Goal: Task Accomplishment & Management: Manage account settings

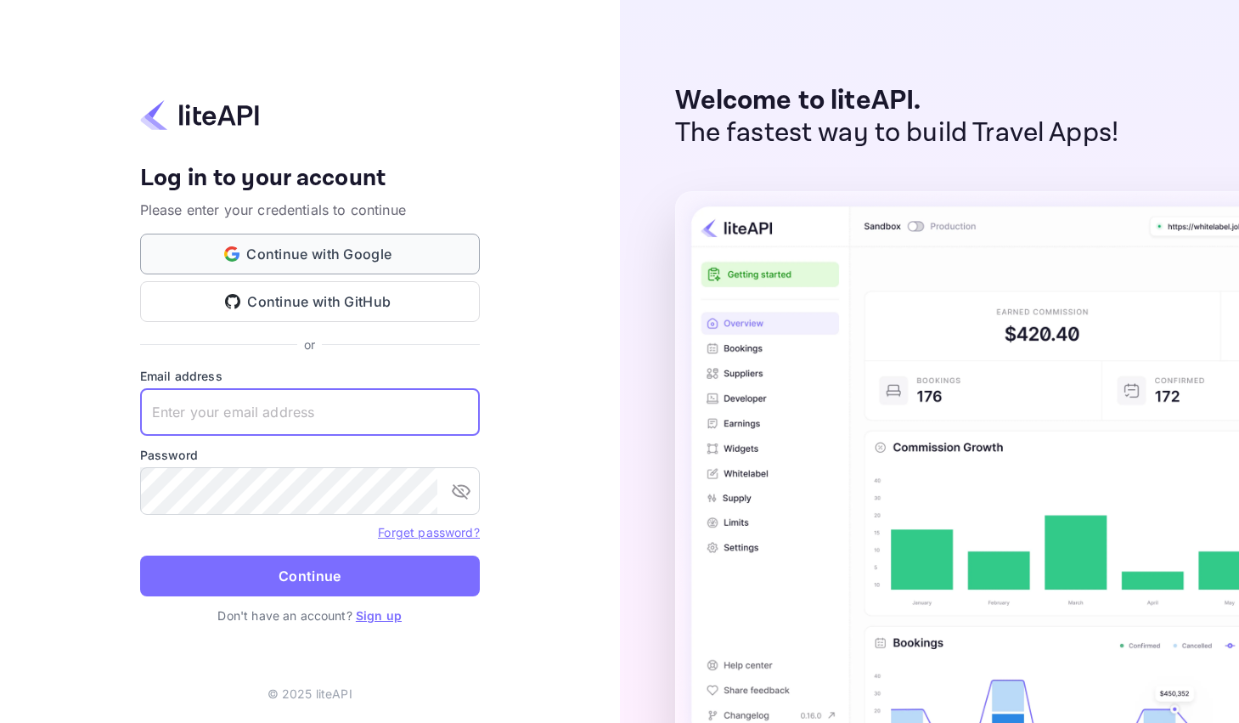
click at [346, 240] on button "Continue with Google" at bounding box center [310, 253] width 340 height 41
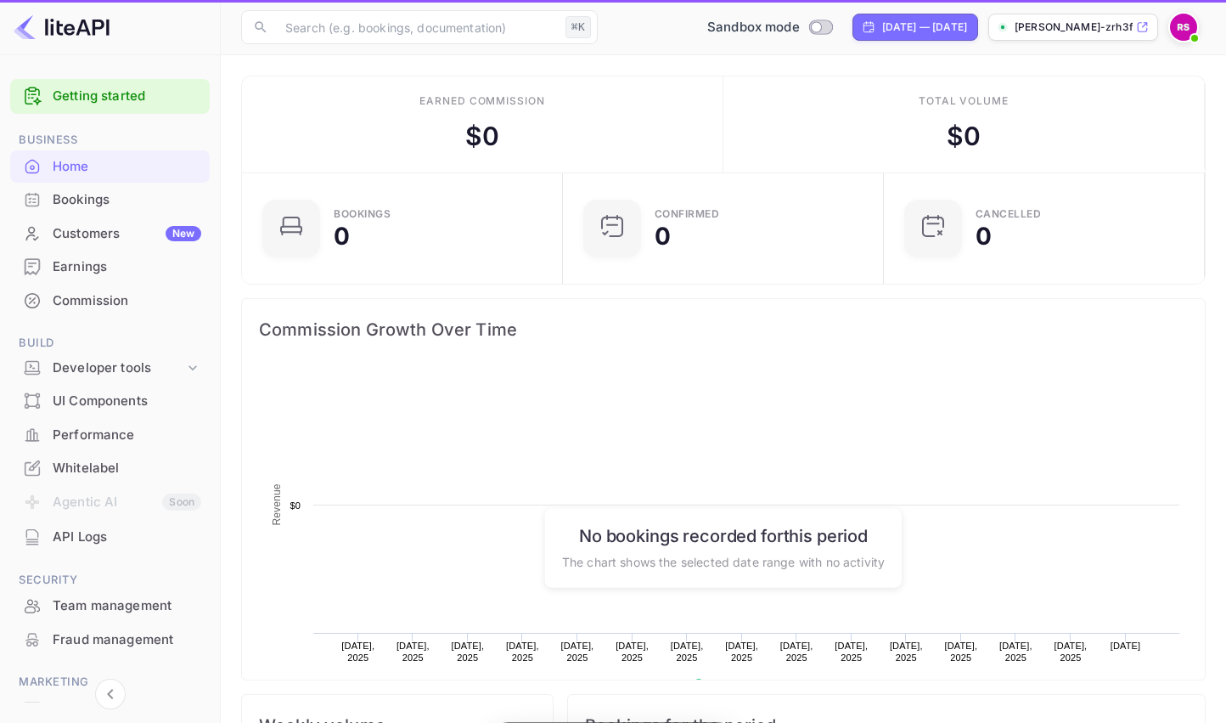
scroll to position [263, 298]
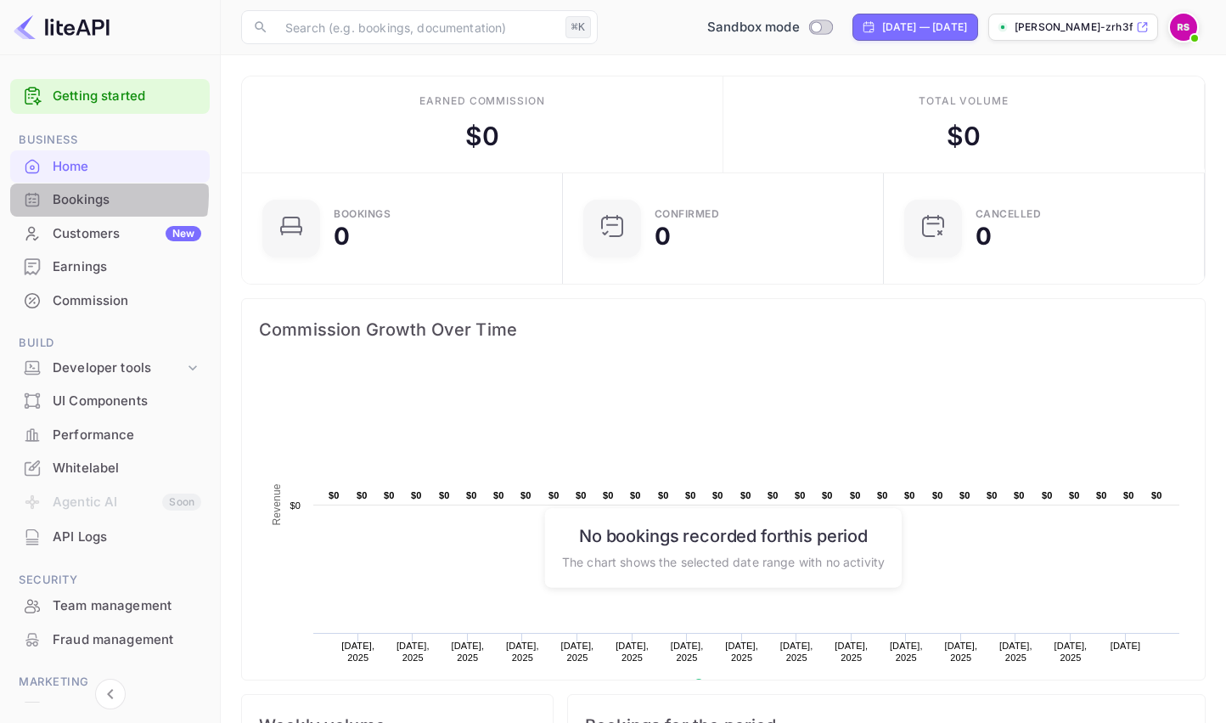
click at [81, 195] on div "Bookings" at bounding box center [127, 200] width 149 height 20
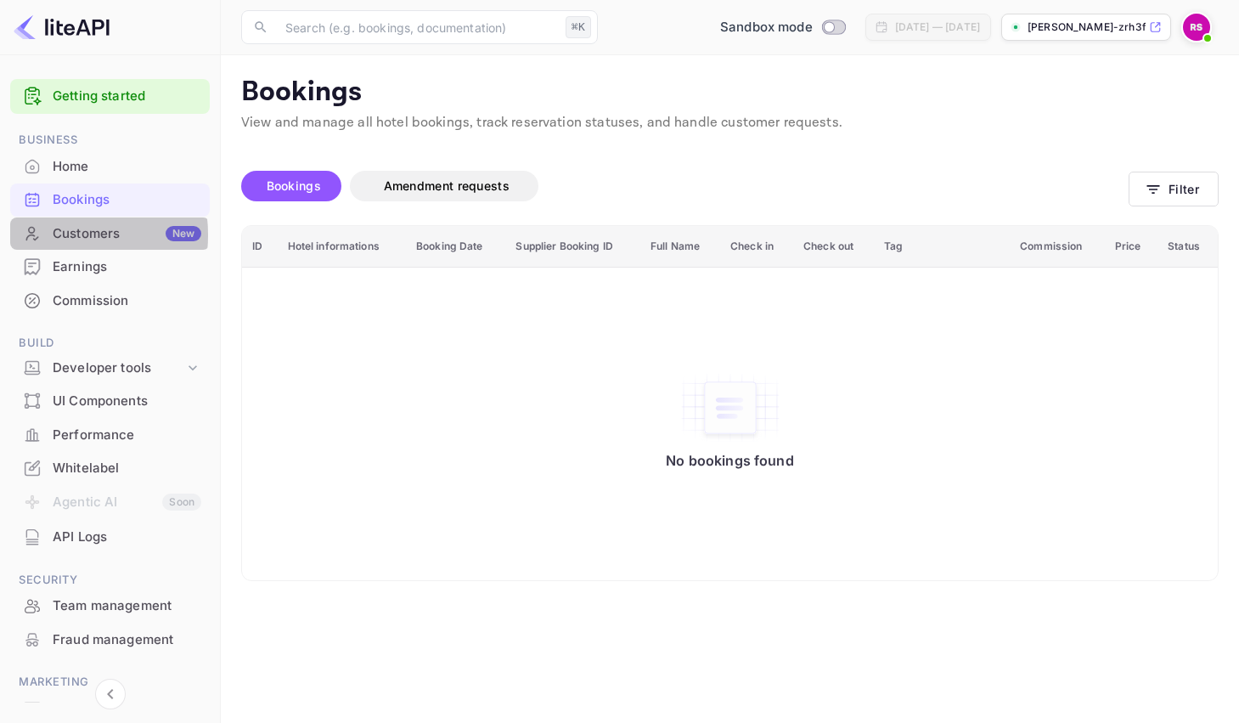
click at [56, 234] on div "Customers New" at bounding box center [127, 234] width 149 height 20
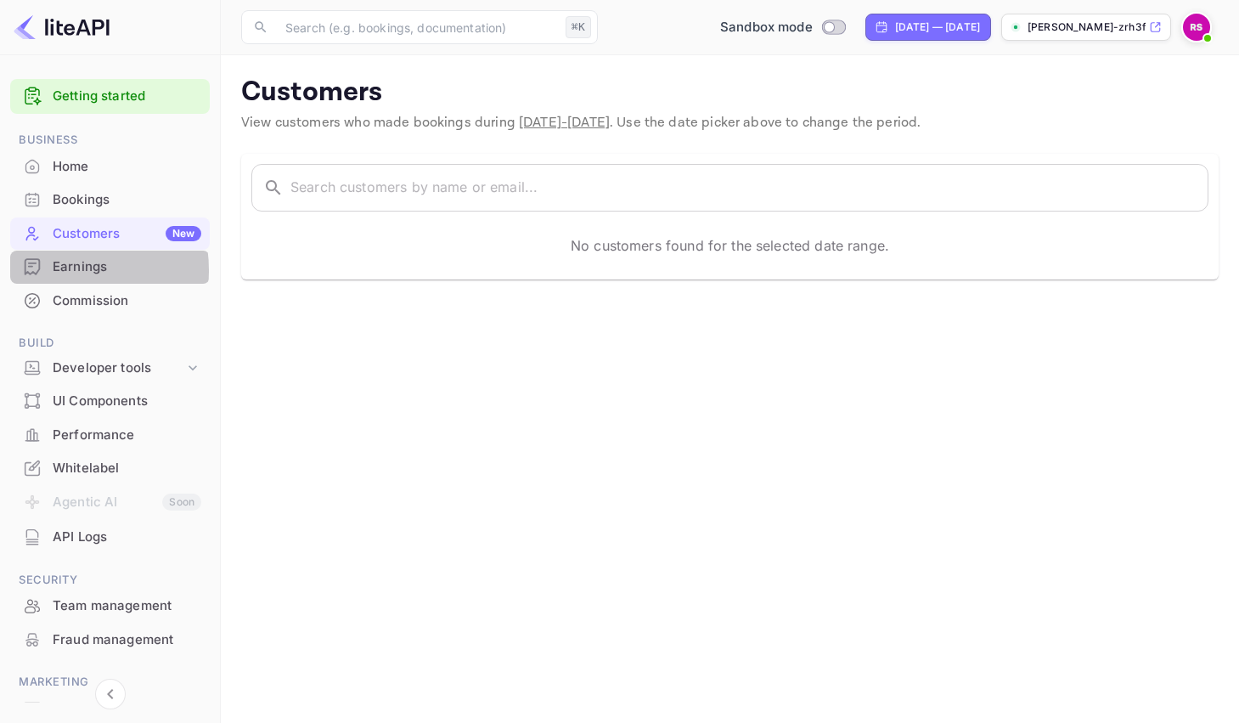
click at [61, 270] on div "Earnings" at bounding box center [127, 267] width 149 height 20
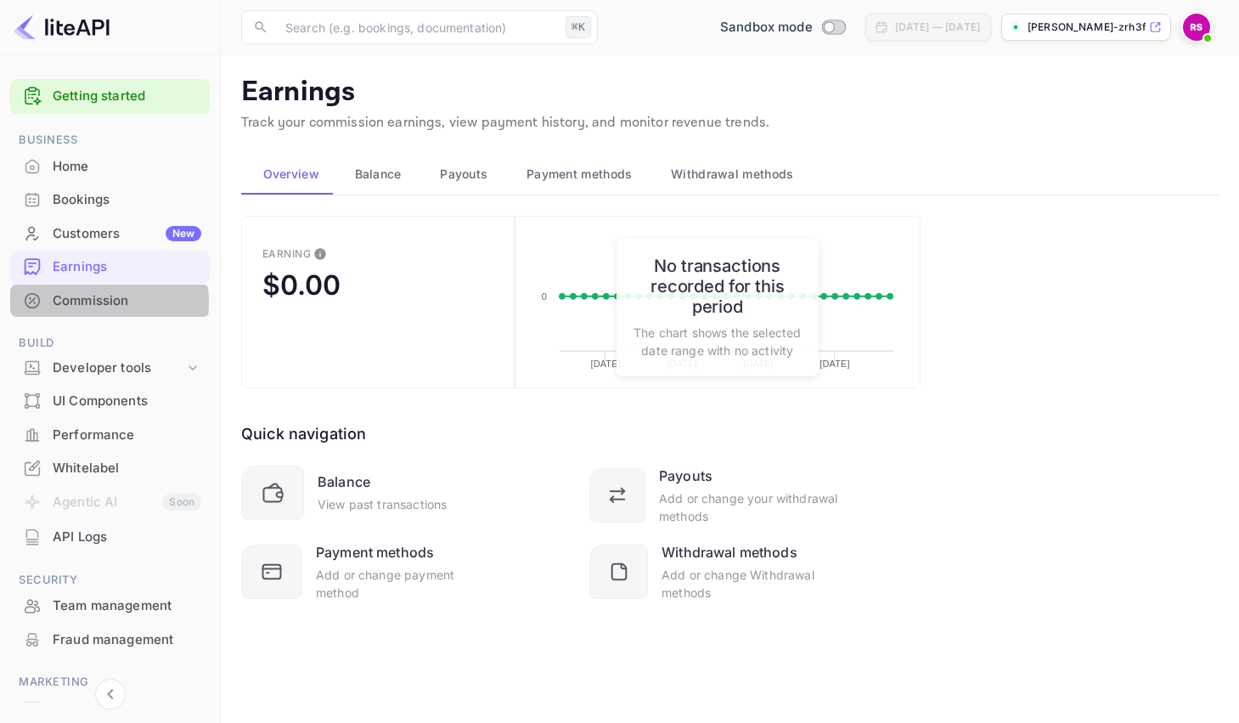
click at [81, 301] on div "Commission" at bounding box center [127, 301] width 149 height 20
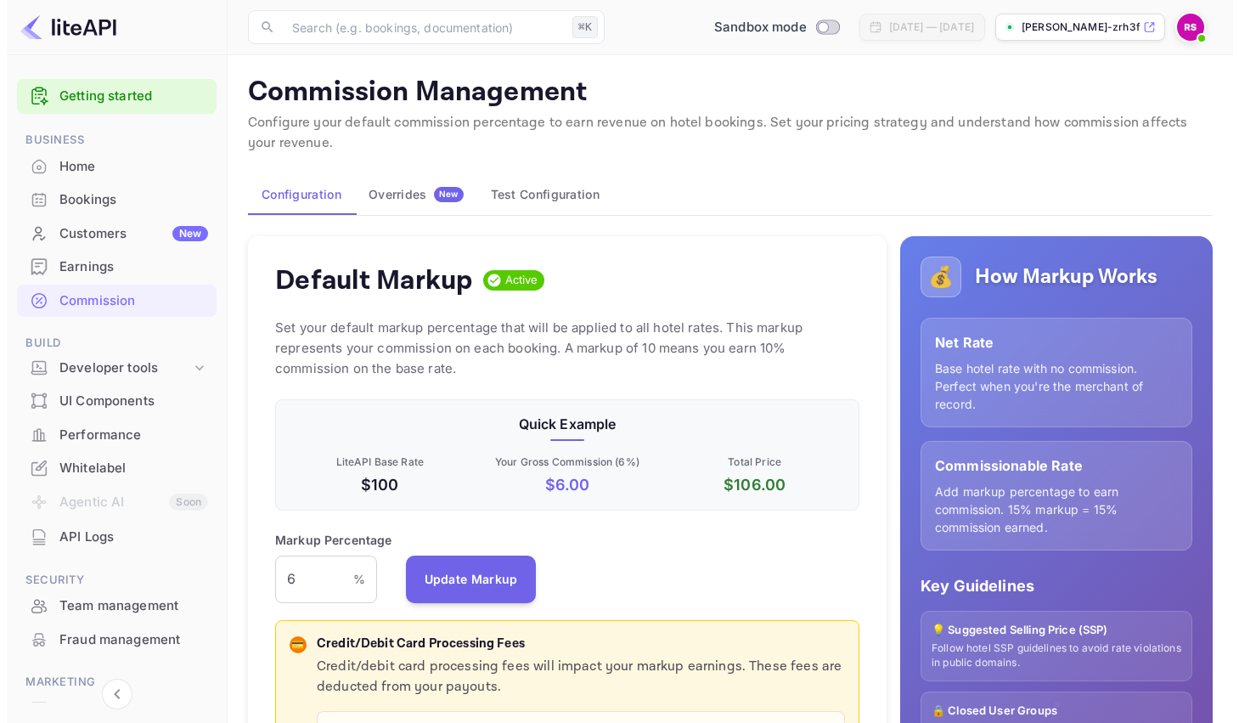
scroll to position [289, 571]
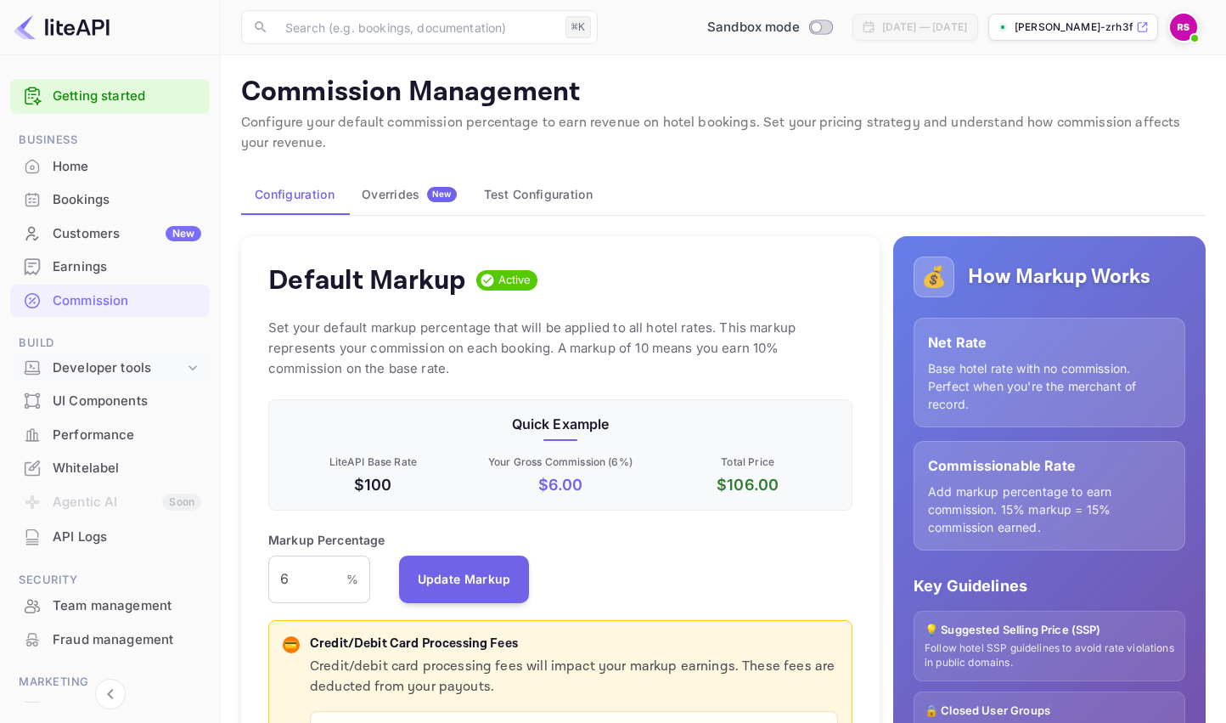
click at [95, 367] on div "Developer tools" at bounding box center [119, 368] width 132 height 20
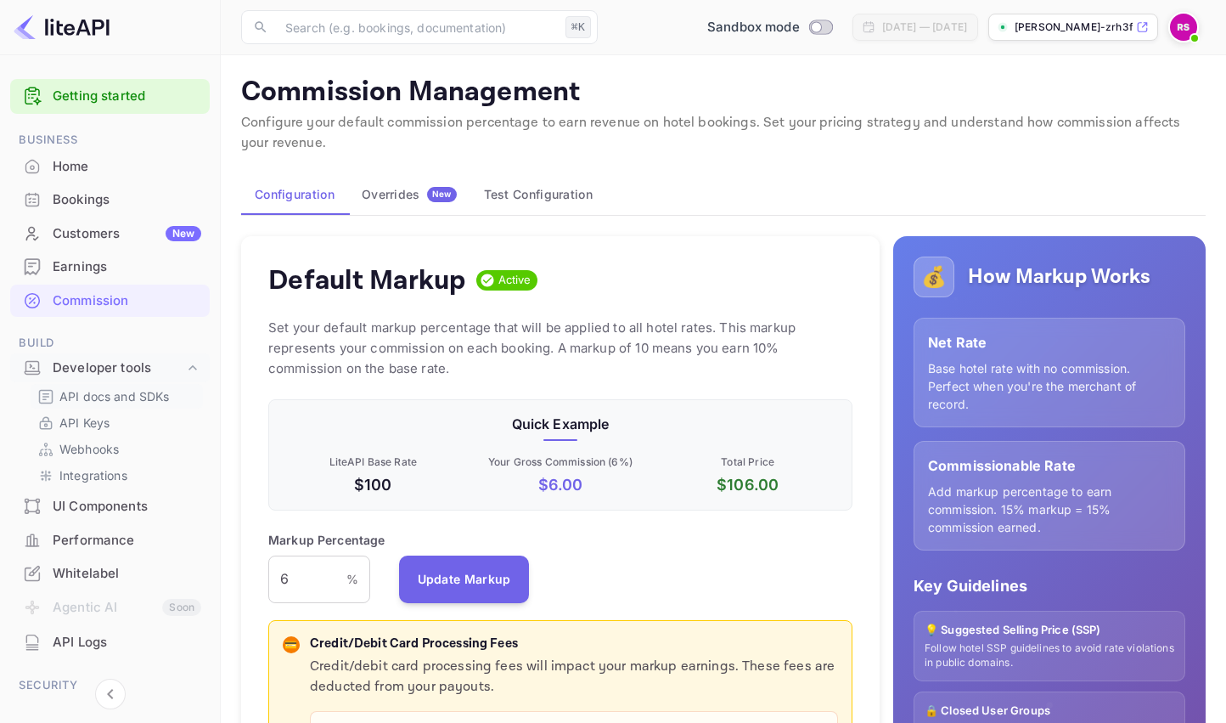
click at [105, 389] on p "API docs and SDKs" at bounding box center [114, 396] width 110 height 18
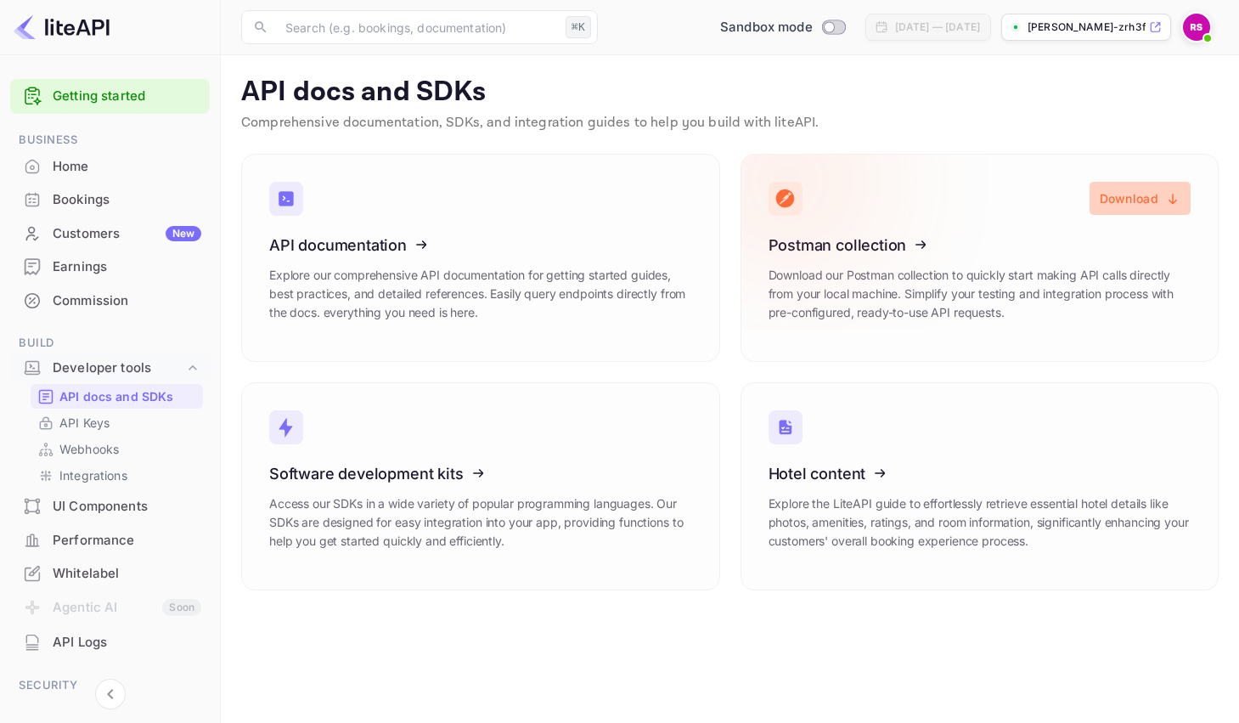
click at [1129, 200] on button "Download" at bounding box center [1139, 198] width 101 height 33
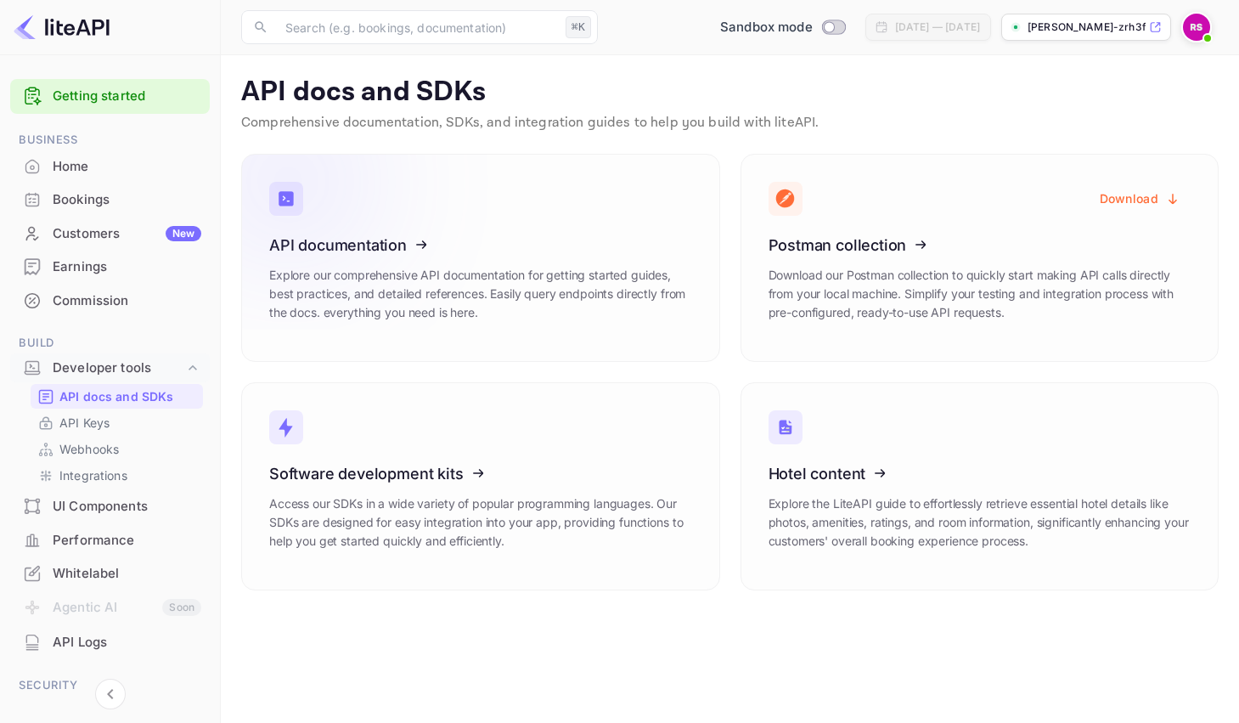
click at [357, 245] on icon at bounding box center [374, 242] width 264 height 175
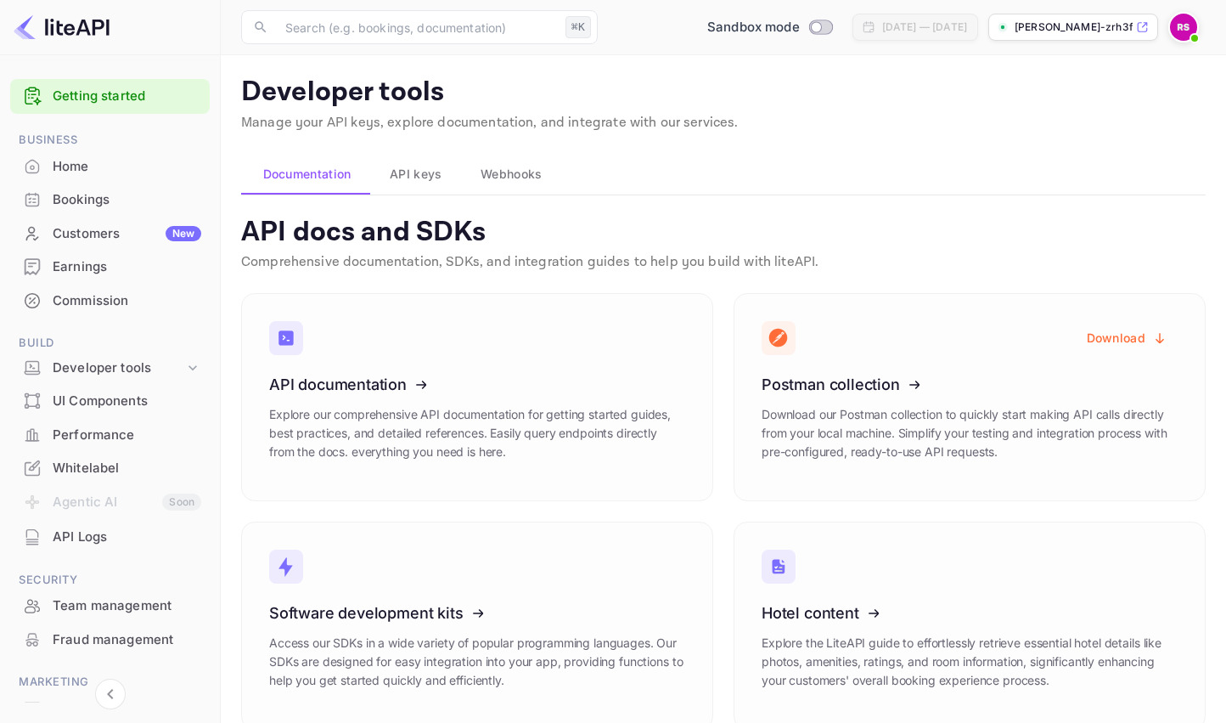
click at [416, 180] on span "API keys" at bounding box center [416, 174] width 52 height 20
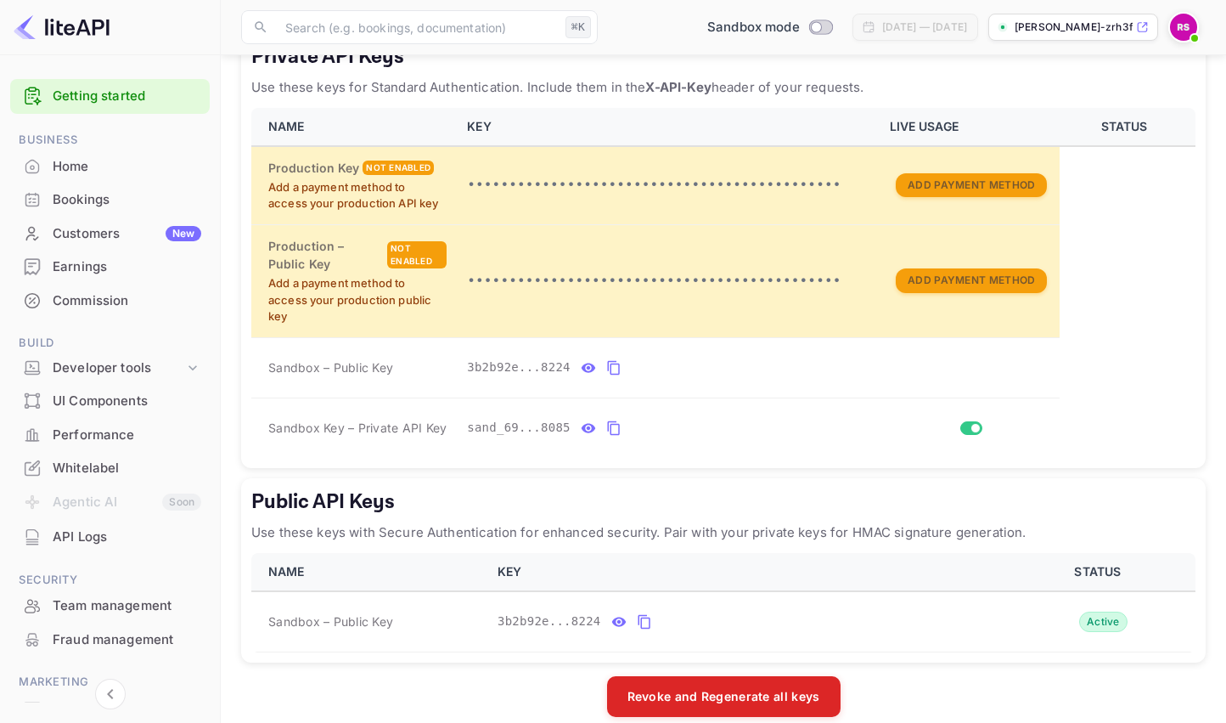
scroll to position [490, 0]
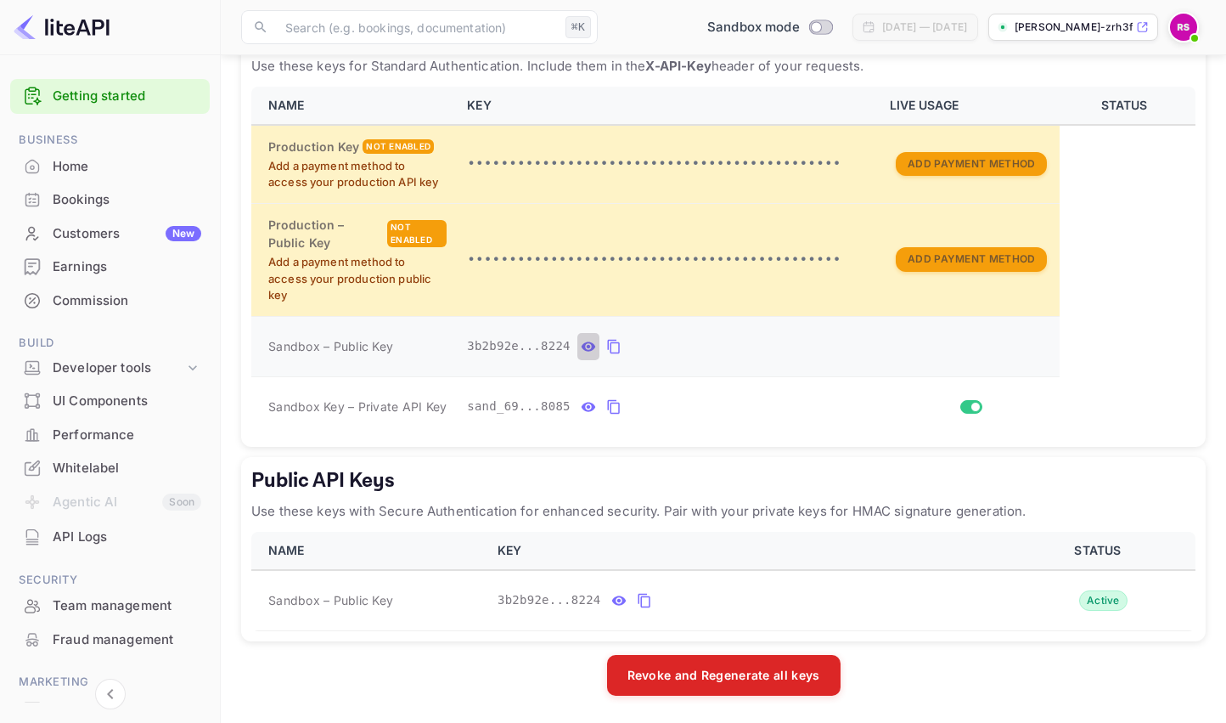
click at [588, 346] on icon "private api keys table" at bounding box center [589, 345] width 14 height 9
click at [752, 347] on icon "private api keys table" at bounding box center [750, 346] width 15 height 20
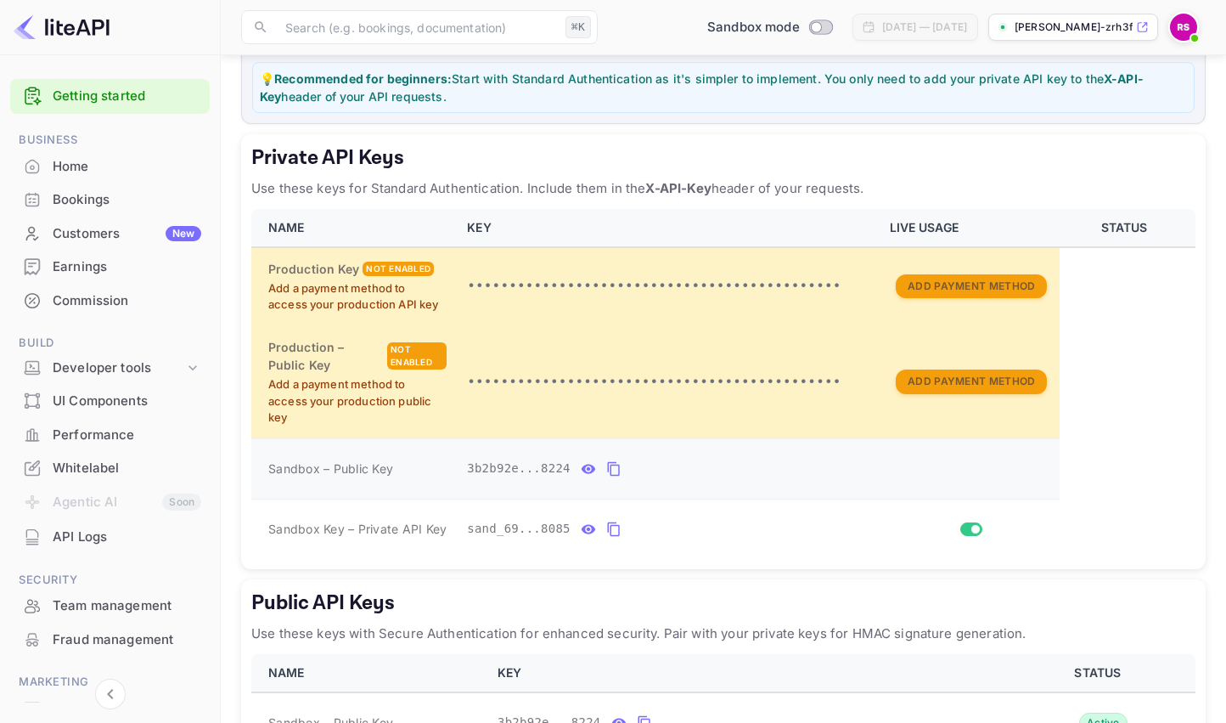
scroll to position [128, 0]
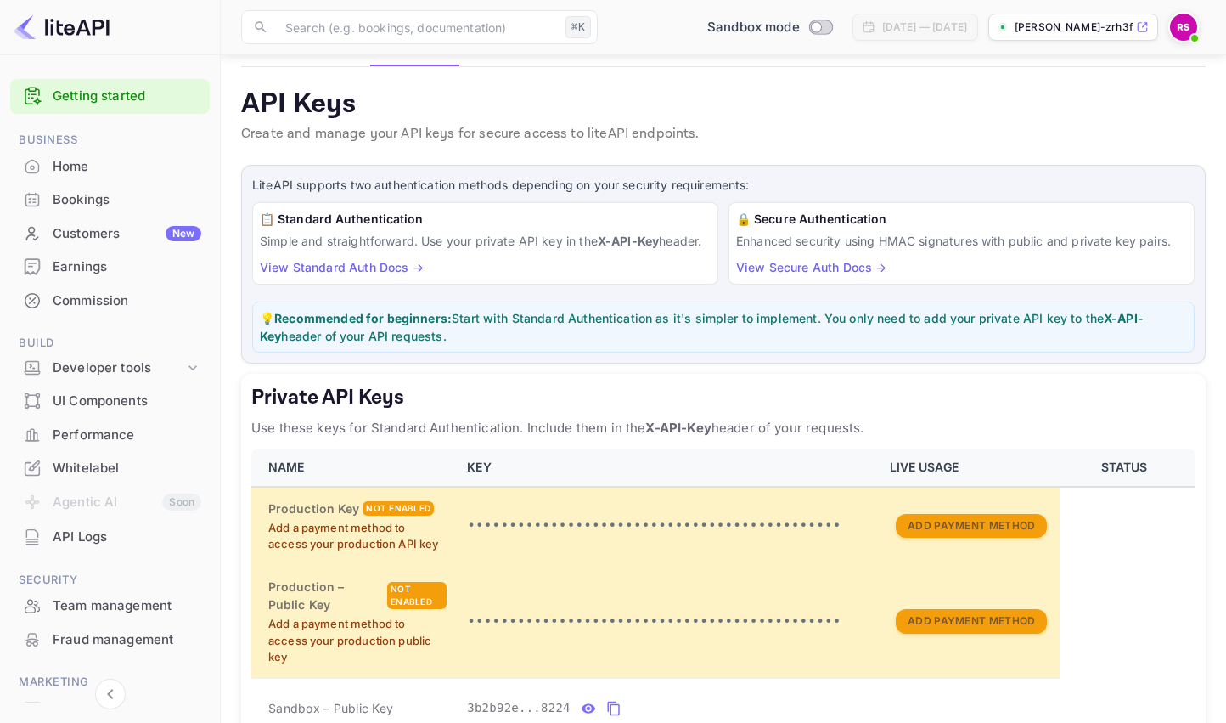
click at [1052, 336] on p "💡 Recommended for beginners: Start with Standard Authentication as it's simpler…" at bounding box center [723, 327] width 927 height 36
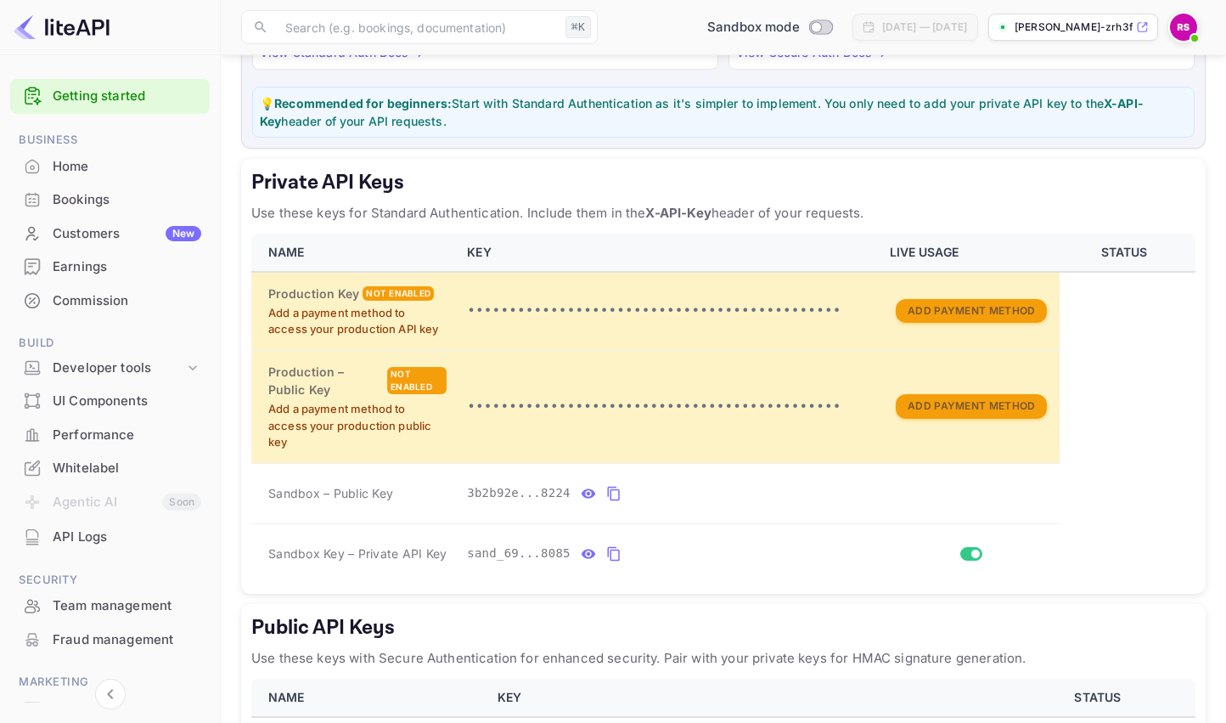
scroll to position [490, 0]
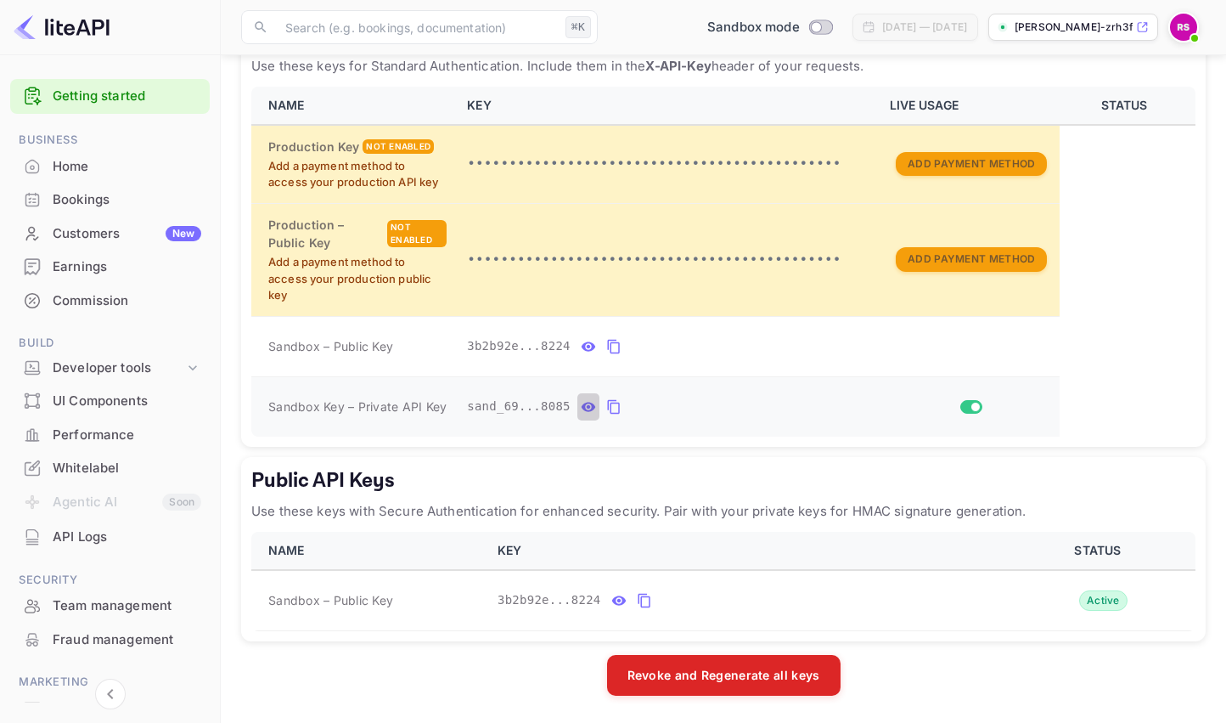
click at [591, 405] on icon "private api keys table" at bounding box center [589, 406] width 14 height 9
click at [785, 408] on icon "private api keys table" at bounding box center [786, 406] width 15 height 20
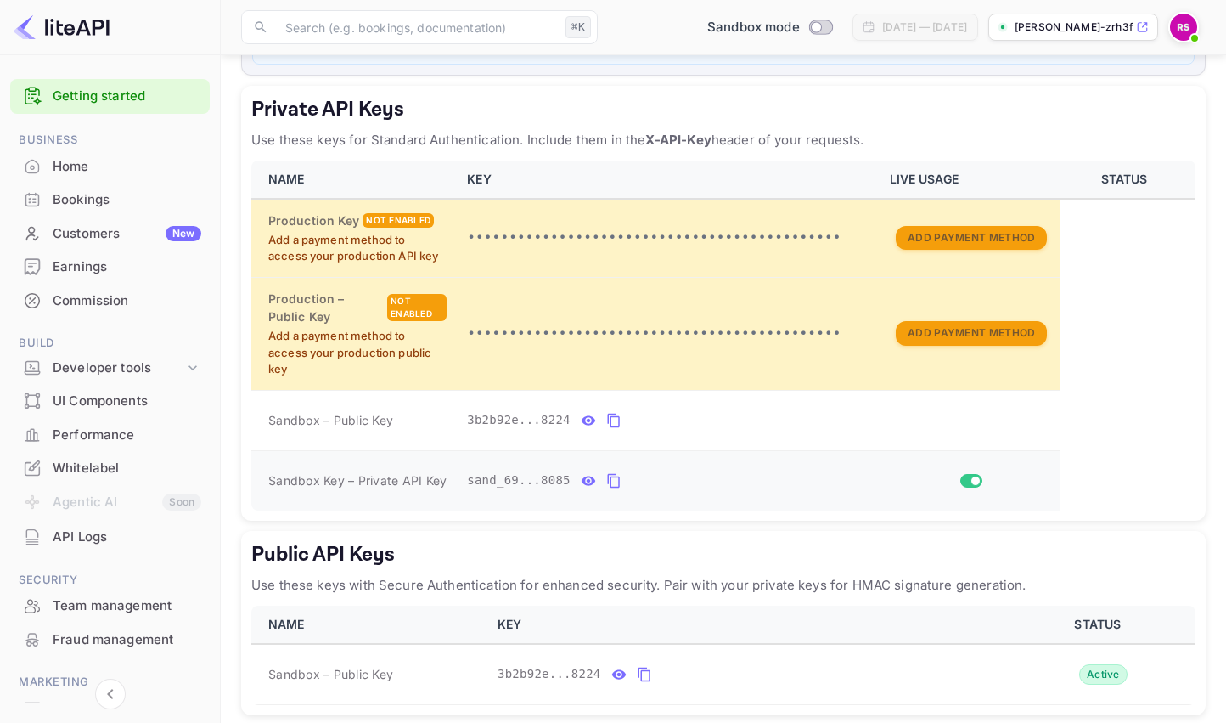
scroll to position [486, 0]
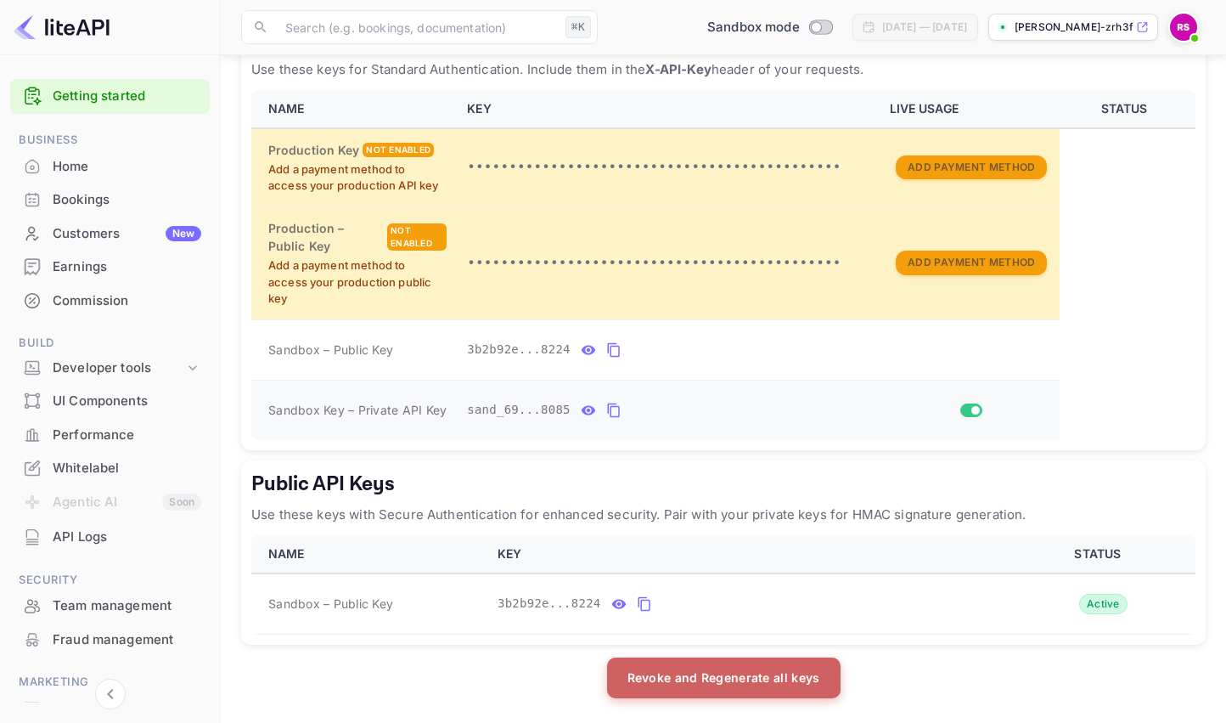
click at [745, 680] on button "Revoke and Regenerate all keys" at bounding box center [723, 677] width 233 height 41
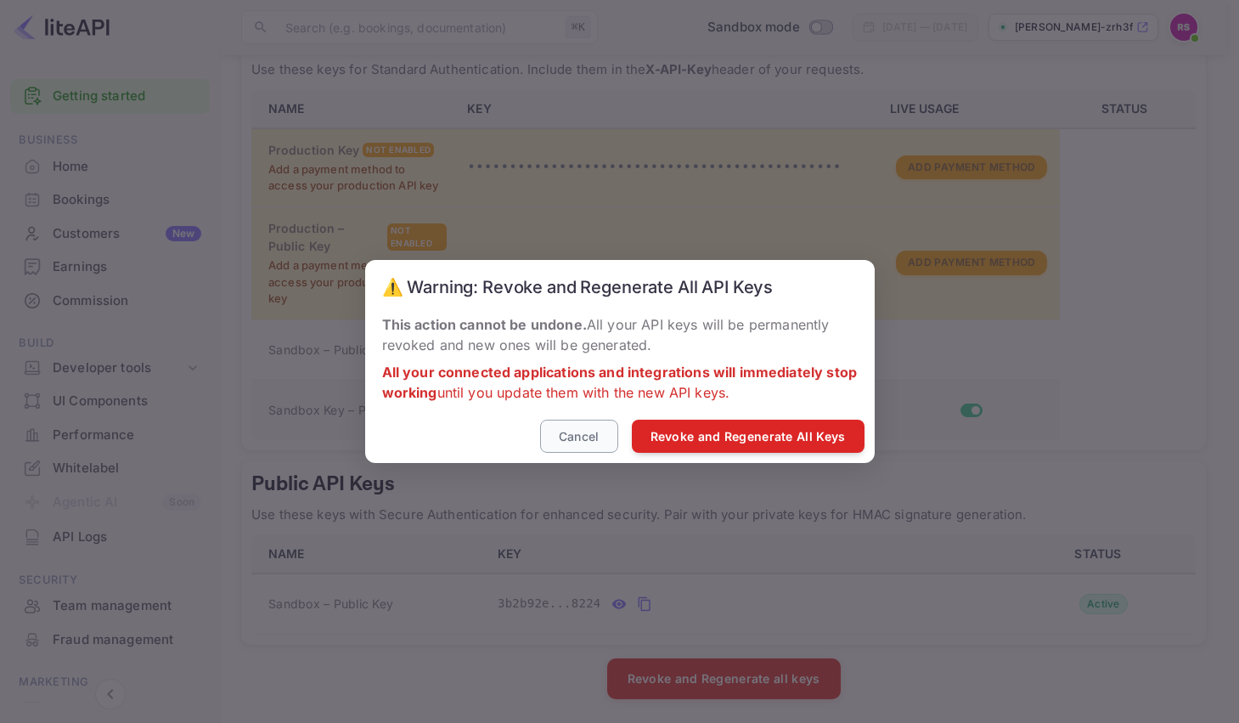
click at [586, 443] on button "Cancel" at bounding box center [579, 435] width 78 height 33
